Goal: Task Accomplishment & Management: Use online tool/utility

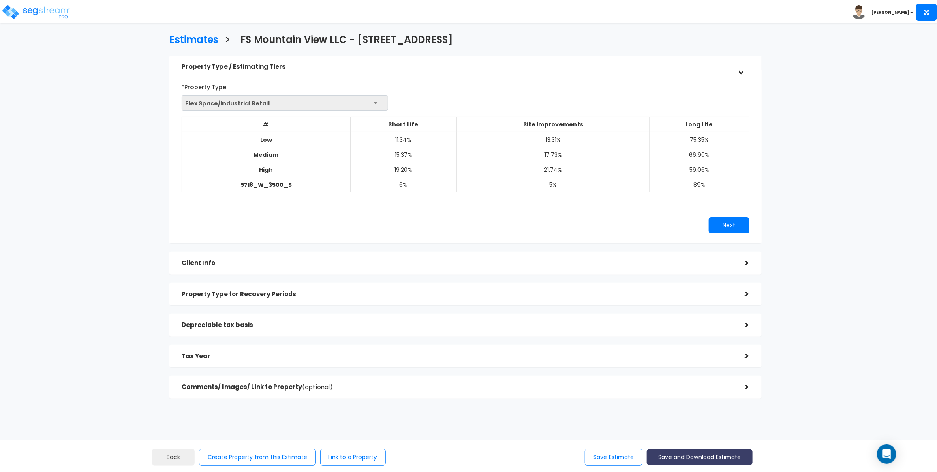
click at [647, 451] on button "Save and Download Estimate" at bounding box center [700, 457] width 106 height 16
click at [250, 263] on h5 "Client Info" at bounding box center [457, 263] width 551 height 7
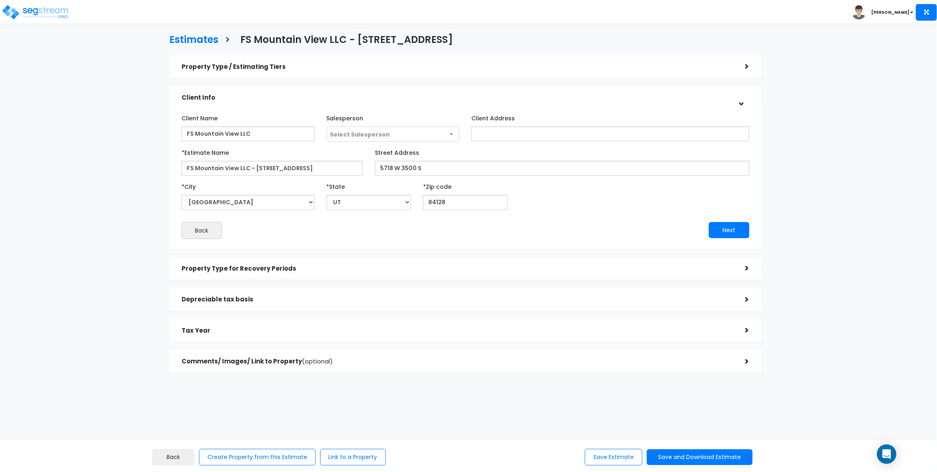
click at [255, 262] on div "Property Type for Recovery Periods" at bounding box center [457, 268] width 551 height 15
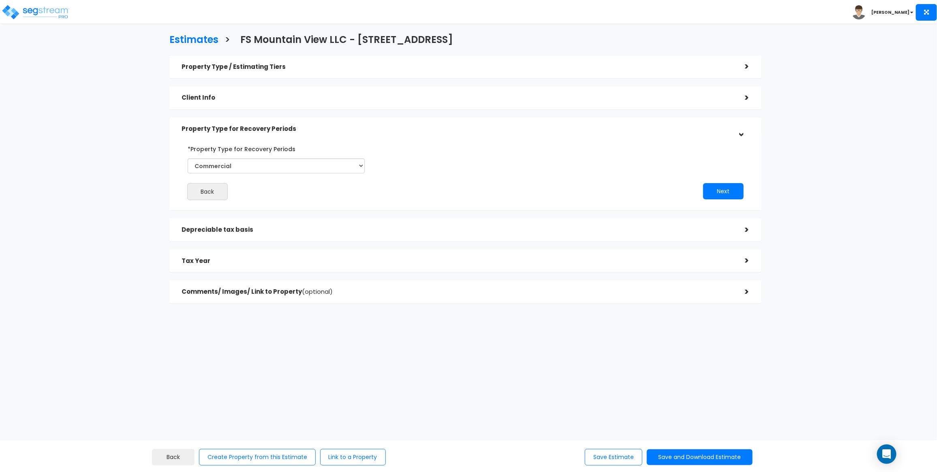
click at [266, 230] on h5 "Depreciable tax basis" at bounding box center [457, 229] width 551 height 7
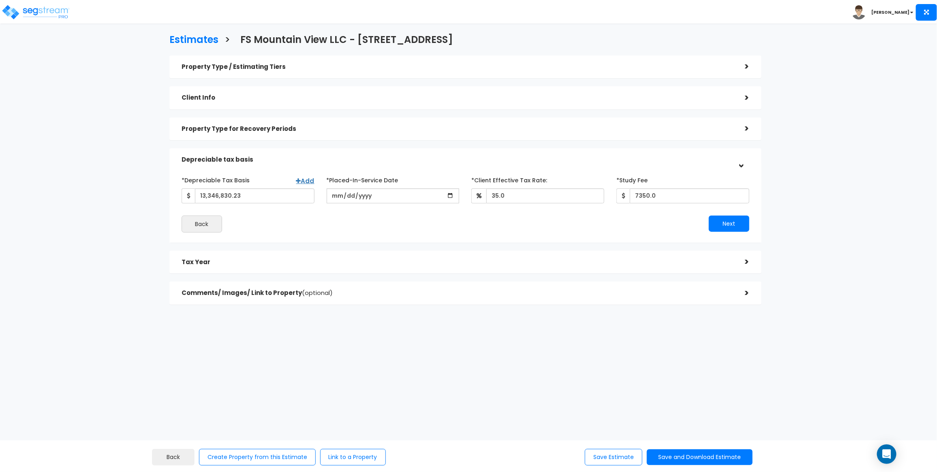
click at [278, 258] on div "Tax Year" at bounding box center [457, 262] width 551 height 15
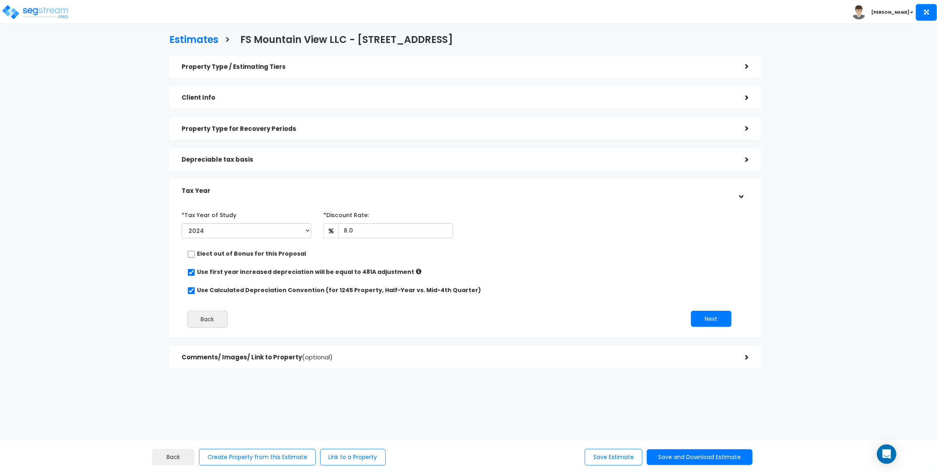
click at [302, 357] on span "(optional)" at bounding box center [317, 357] width 31 height 9
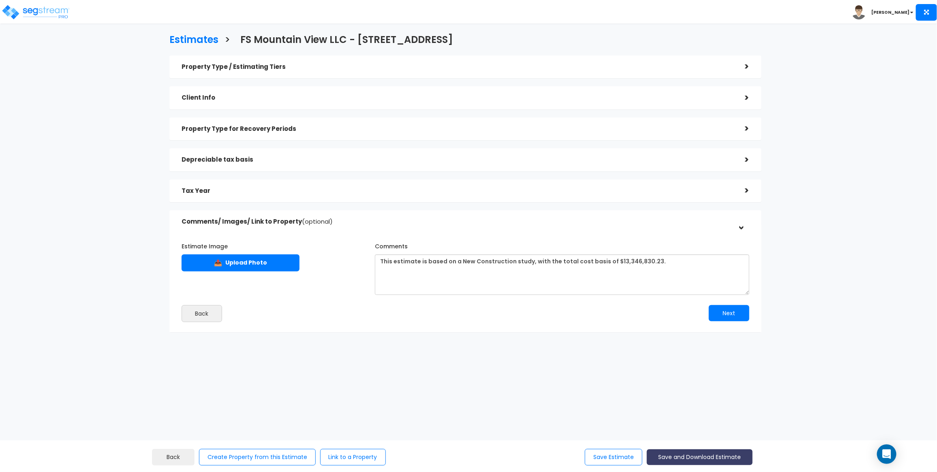
click at [679, 458] on button "Save and Download Estimate" at bounding box center [700, 457] width 106 height 16
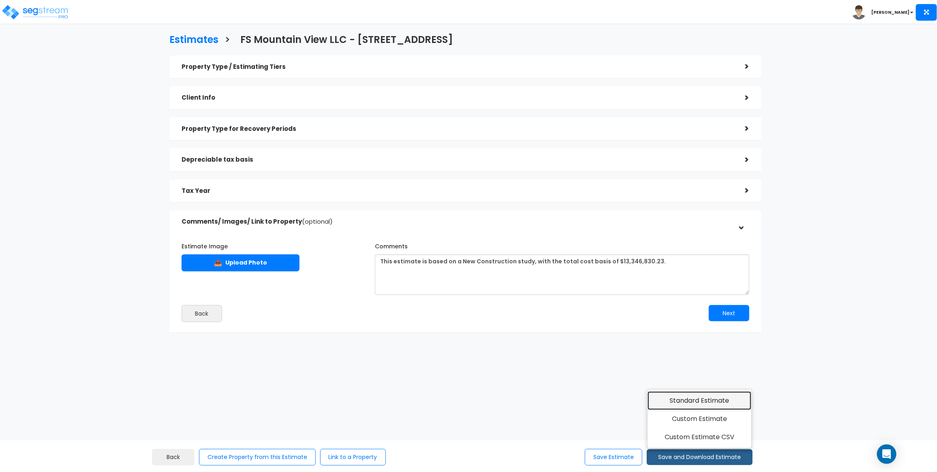
click at [679, 400] on link "Standard Estimate" at bounding box center [699, 400] width 104 height 19
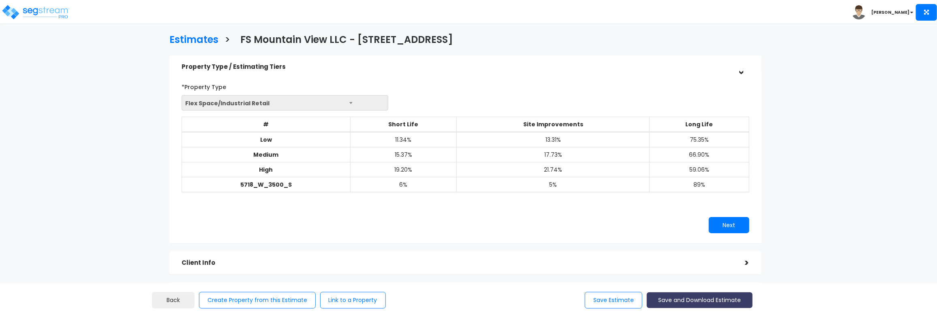
click at [669, 301] on button "Save and Download Estimate" at bounding box center [700, 301] width 106 height 16
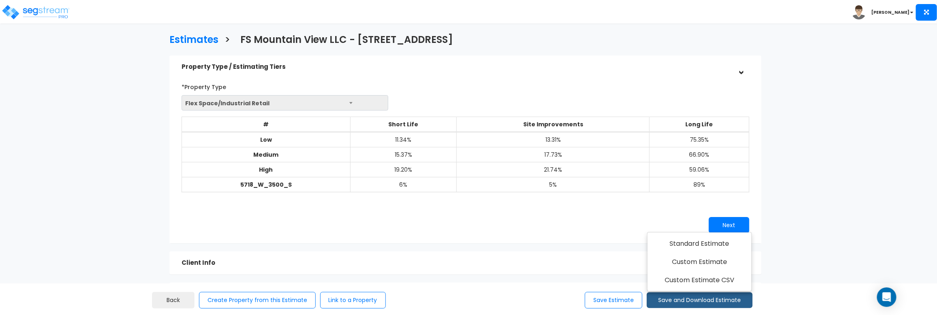
click at [175, 238] on div "*Property Type Flex Space/Industrial Retail Flex Space/Industrial Retail Includ…" at bounding box center [465, 156] width 592 height 173
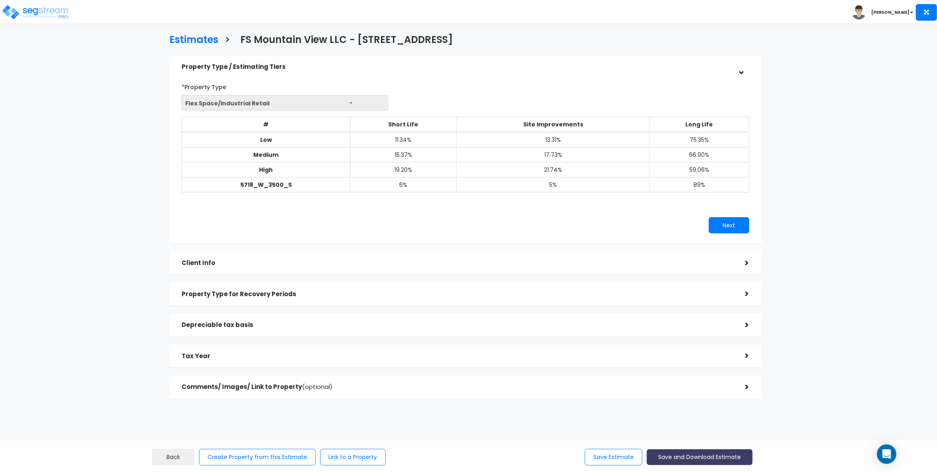
click at [680, 454] on button "Save and Download Estimate" at bounding box center [700, 457] width 106 height 16
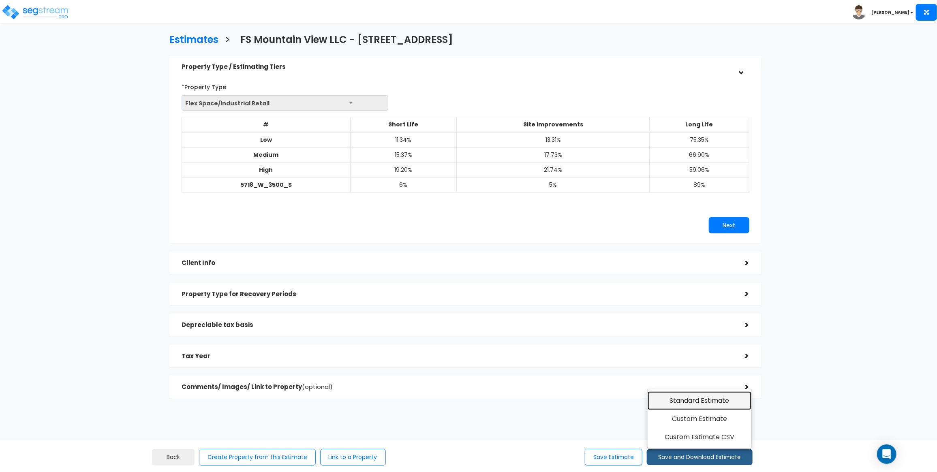
click at [666, 403] on link "Standard Estimate" at bounding box center [699, 400] width 104 height 19
